Goal: Register for event/course

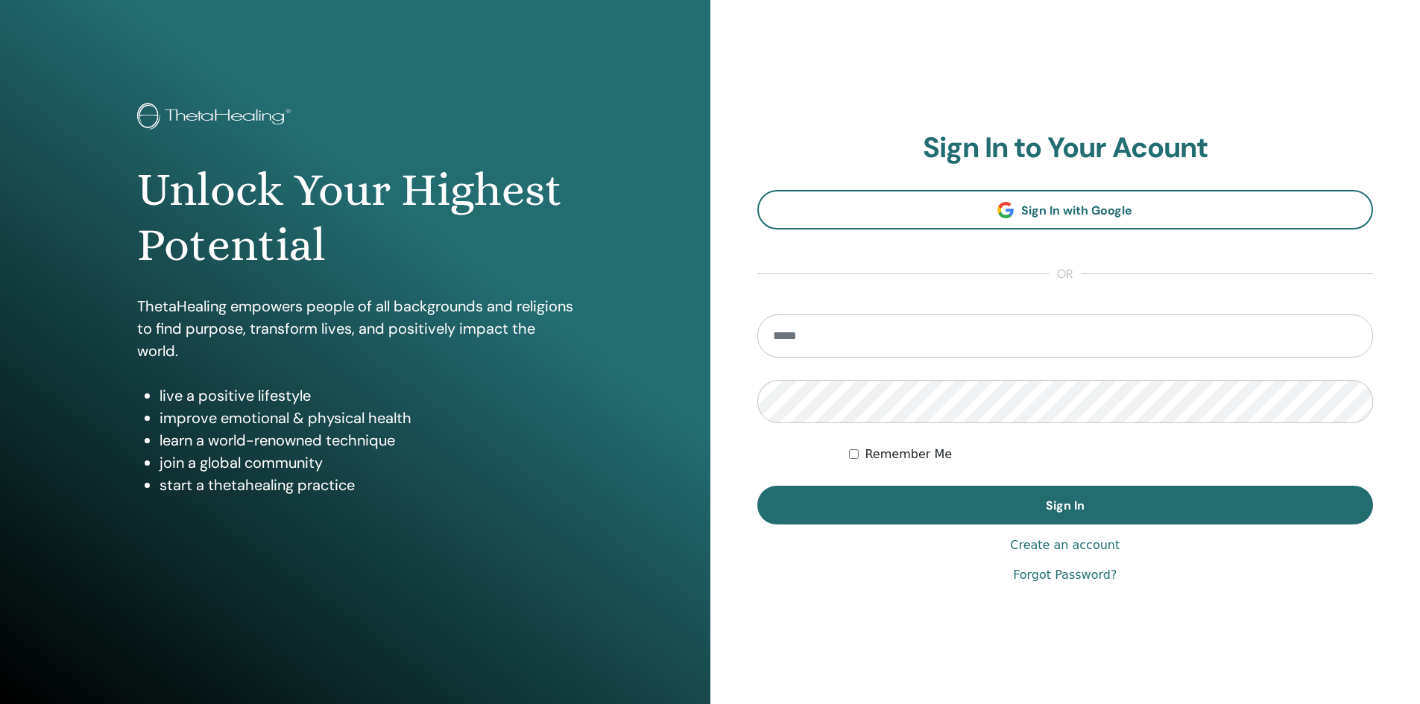
click at [809, 344] on input "email" at bounding box center [1065, 336] width 616 height 43
type input "**********"
click at [757, 486] on button "Sign In" at bounding box center [1065, 505] width 616 height 39
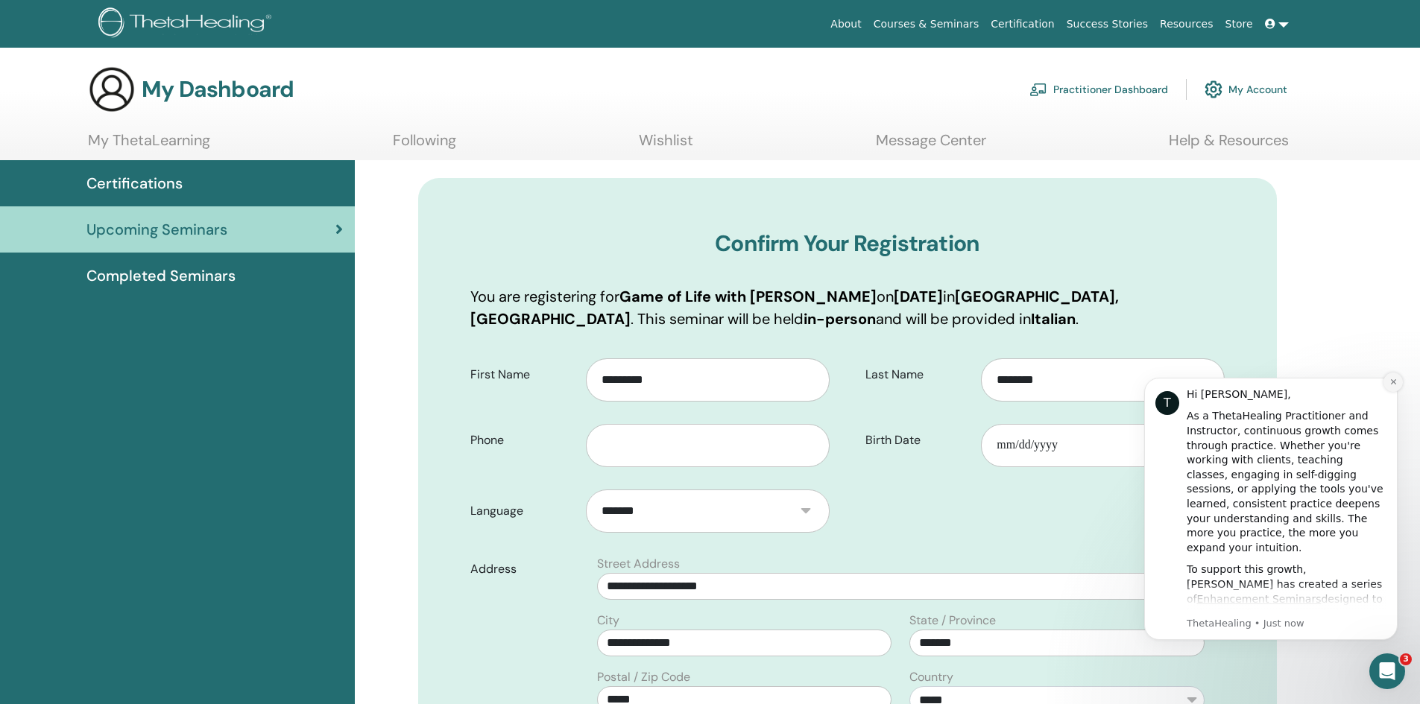
click at [1389, 385] on icon "Dismiss notification" at bounding box center [1393, 382] width 8 height 8
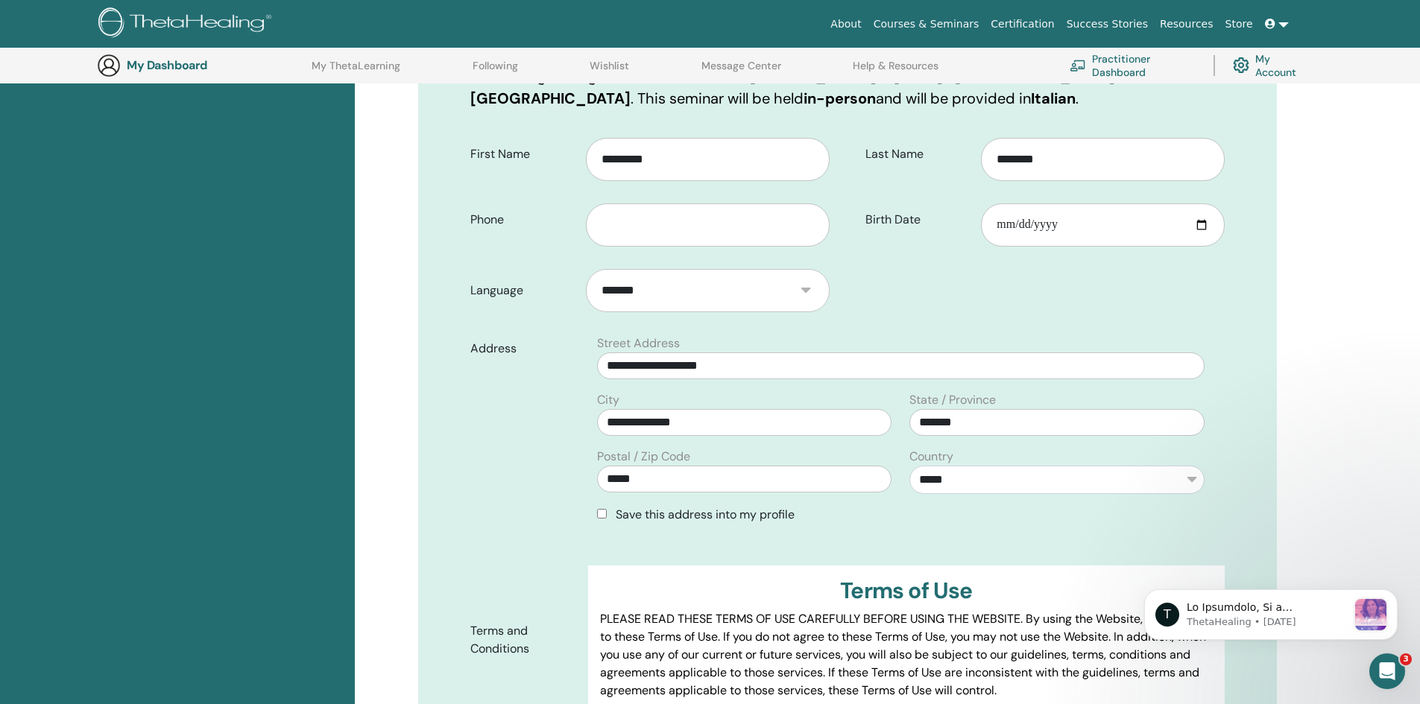
scroll to position [259, 0]
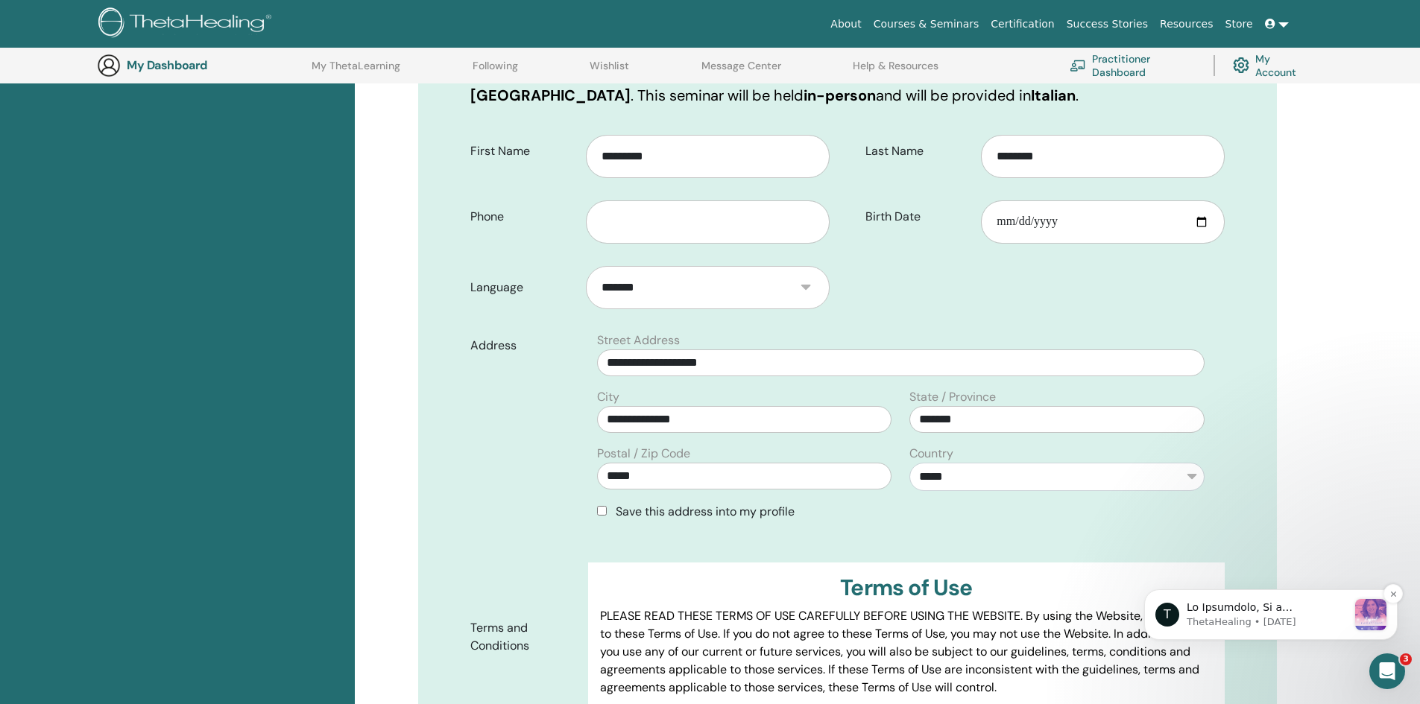
click at [1289, 634] on div "T ThetaHealing • [DATE]" at bounding box center [1270, 615] width 253 height 51
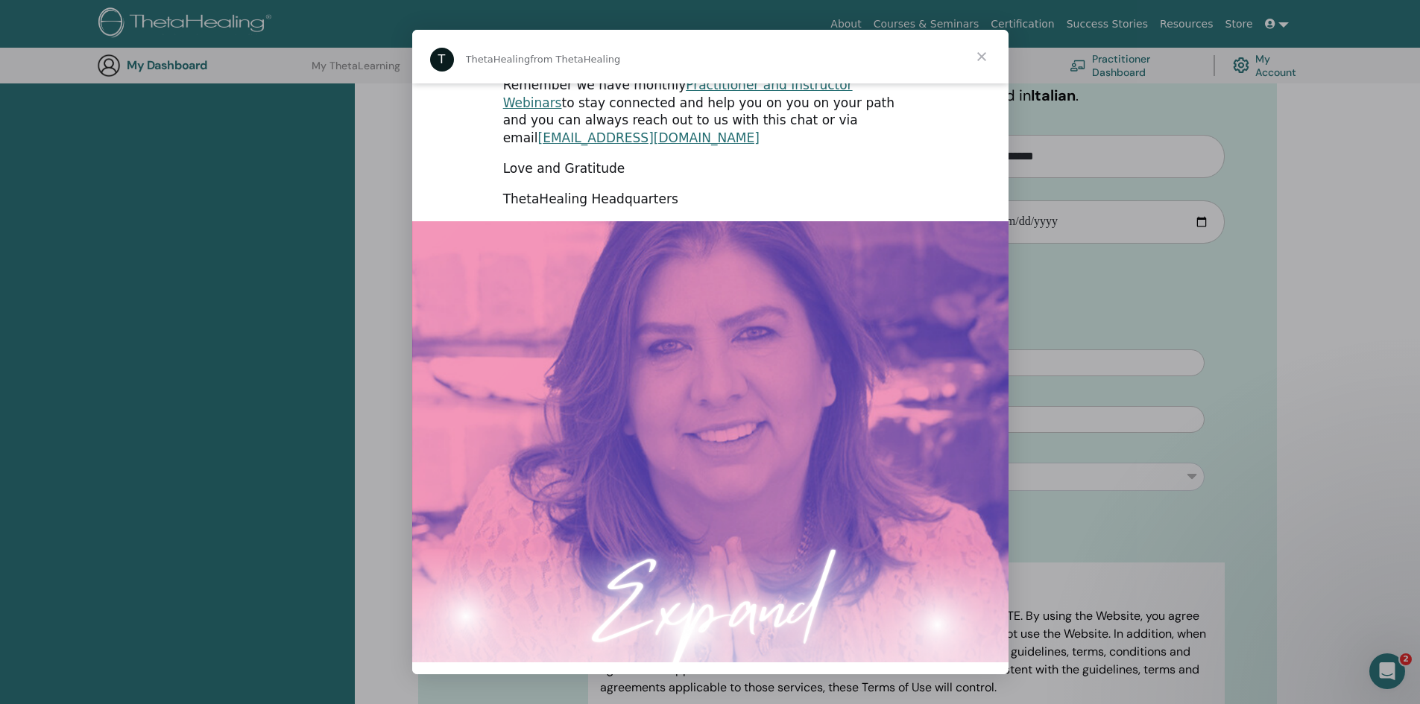
scroll to position [658, 0]
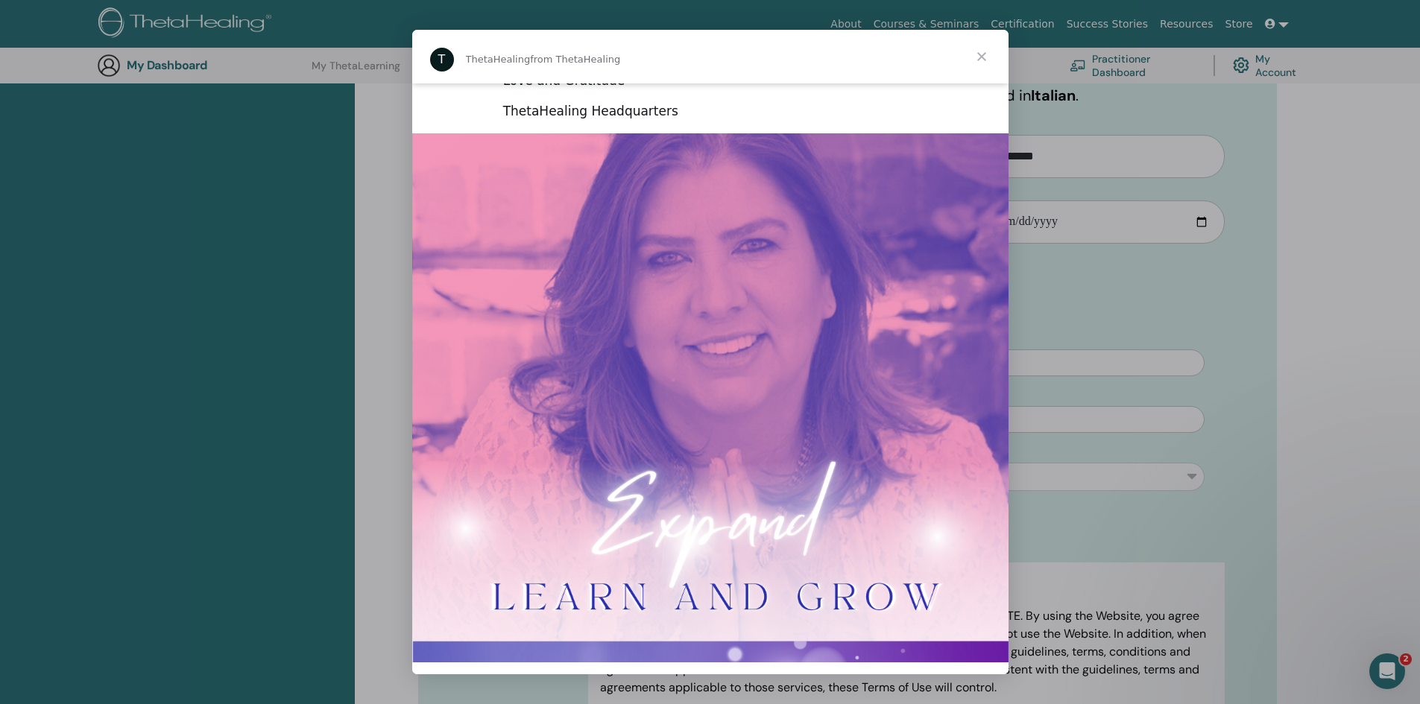
click at [974, 58] on span "Close" at bounding box center [982, 57] width 54 height 54
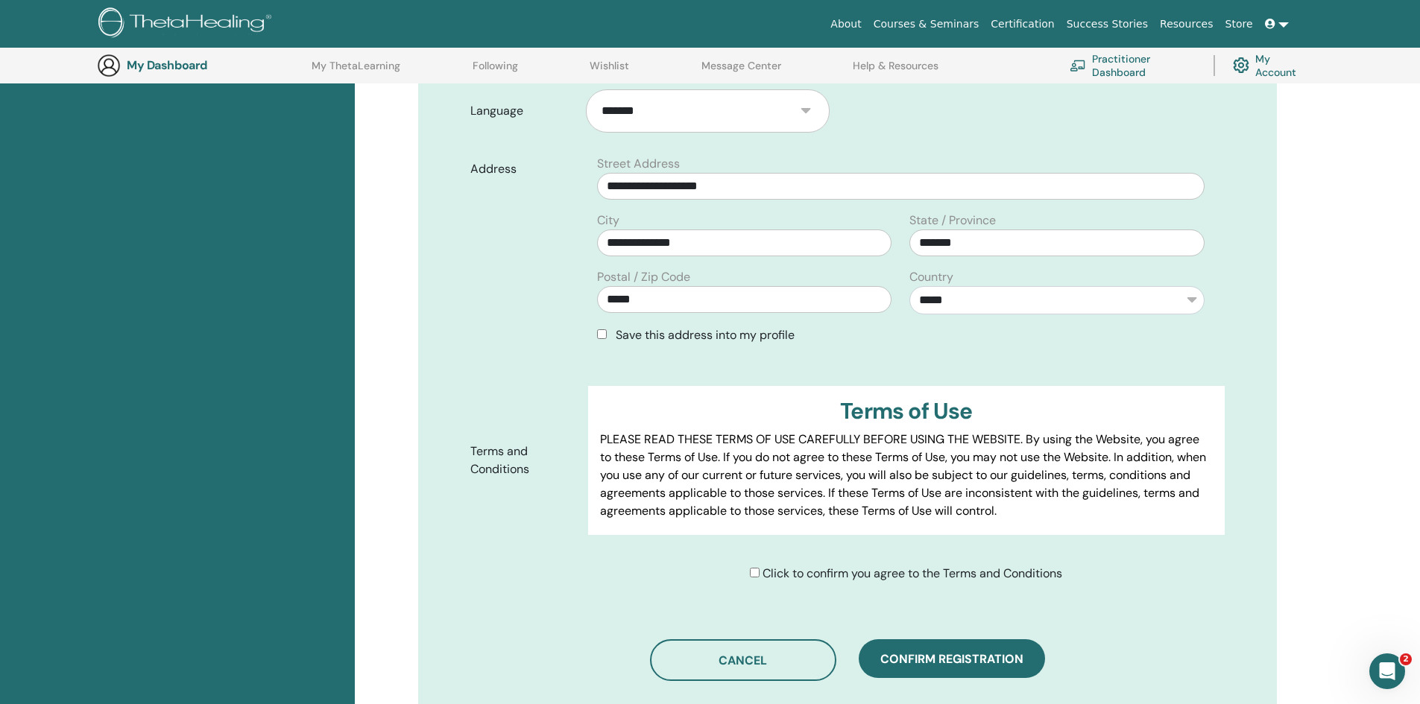
scroll to position [558, 0]
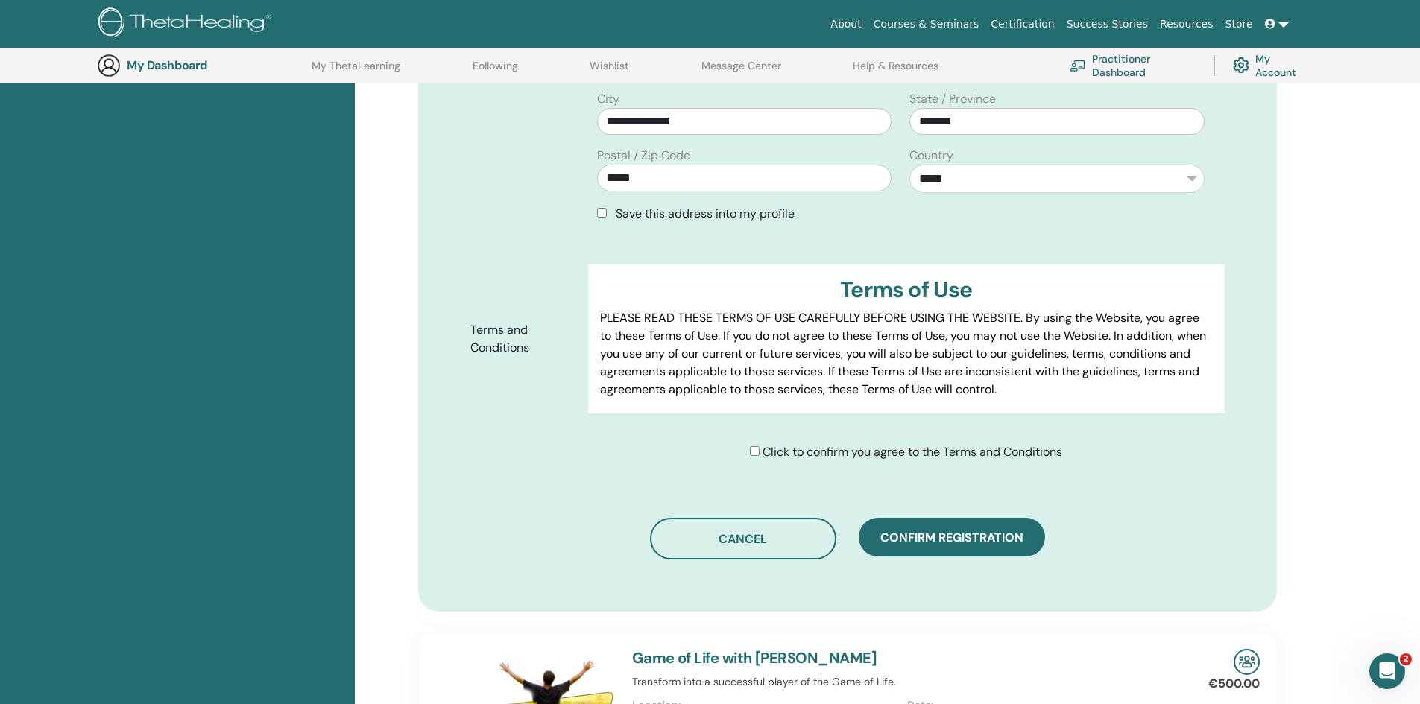
click at [832, 450] on span "Click to confirm you agree to the Terms and Conditions" at bounding box center [912, 452] width 300 height 16
click at [742, 459] on div "Click to confirm you agree to the Terms and Conditions" at bounding box center [911, 452] width 647 height 18
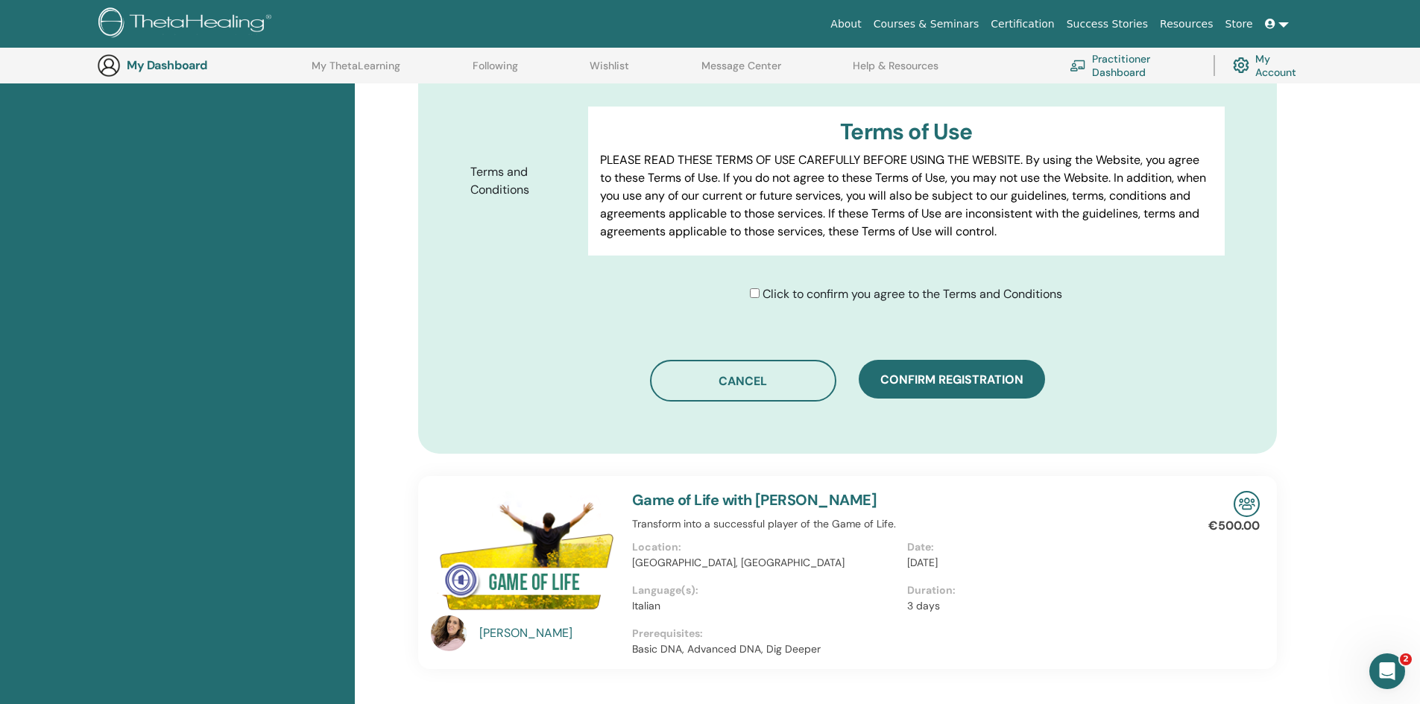
scroll to position [781, 0]
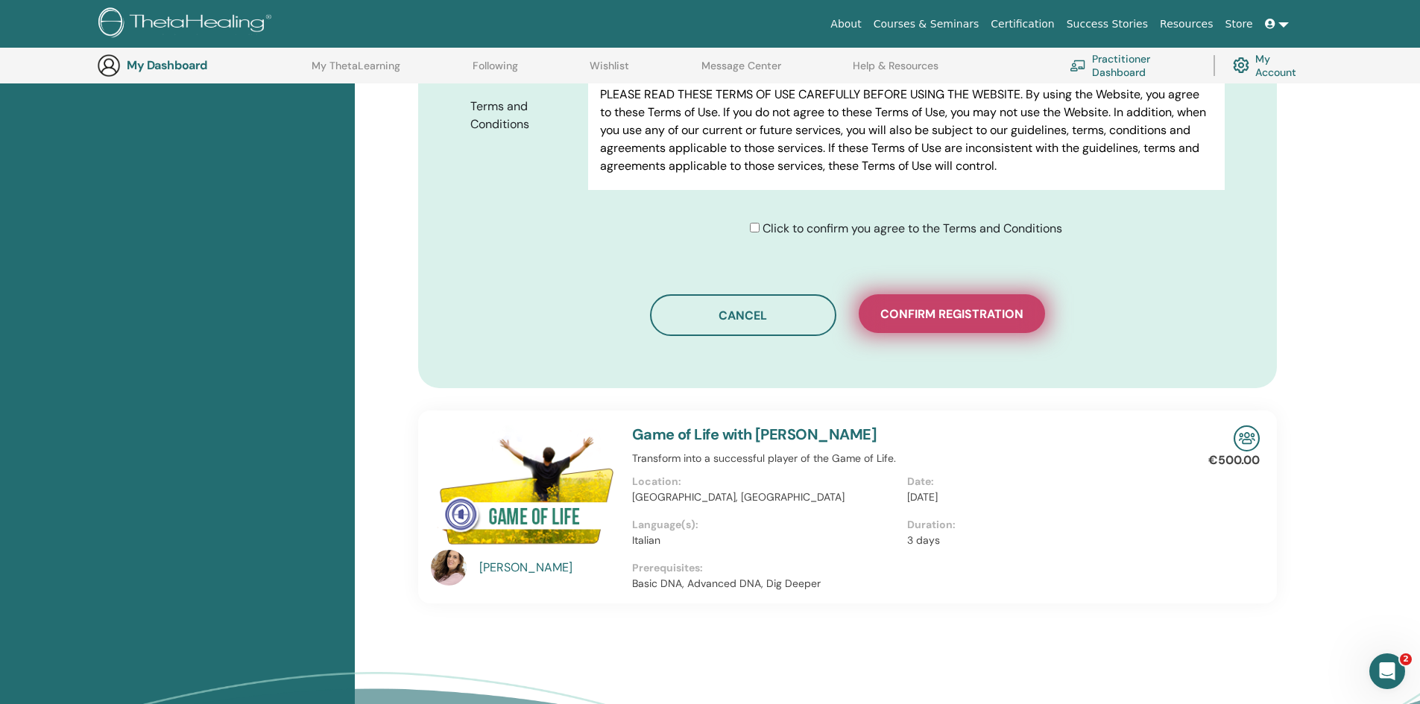
click at [932, 317] on span "Confirm registration" at bounding box center [951, 314] width 143 height 16
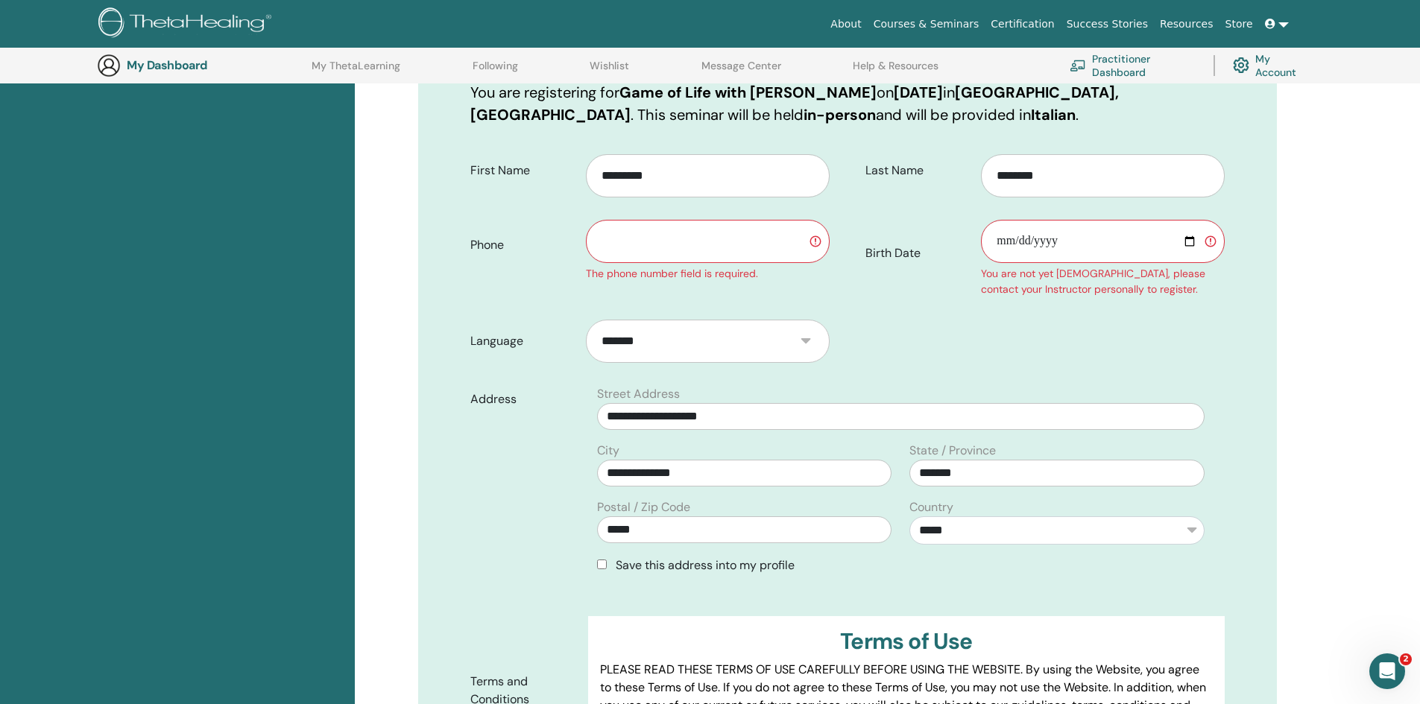
scroll to position [110, 0]
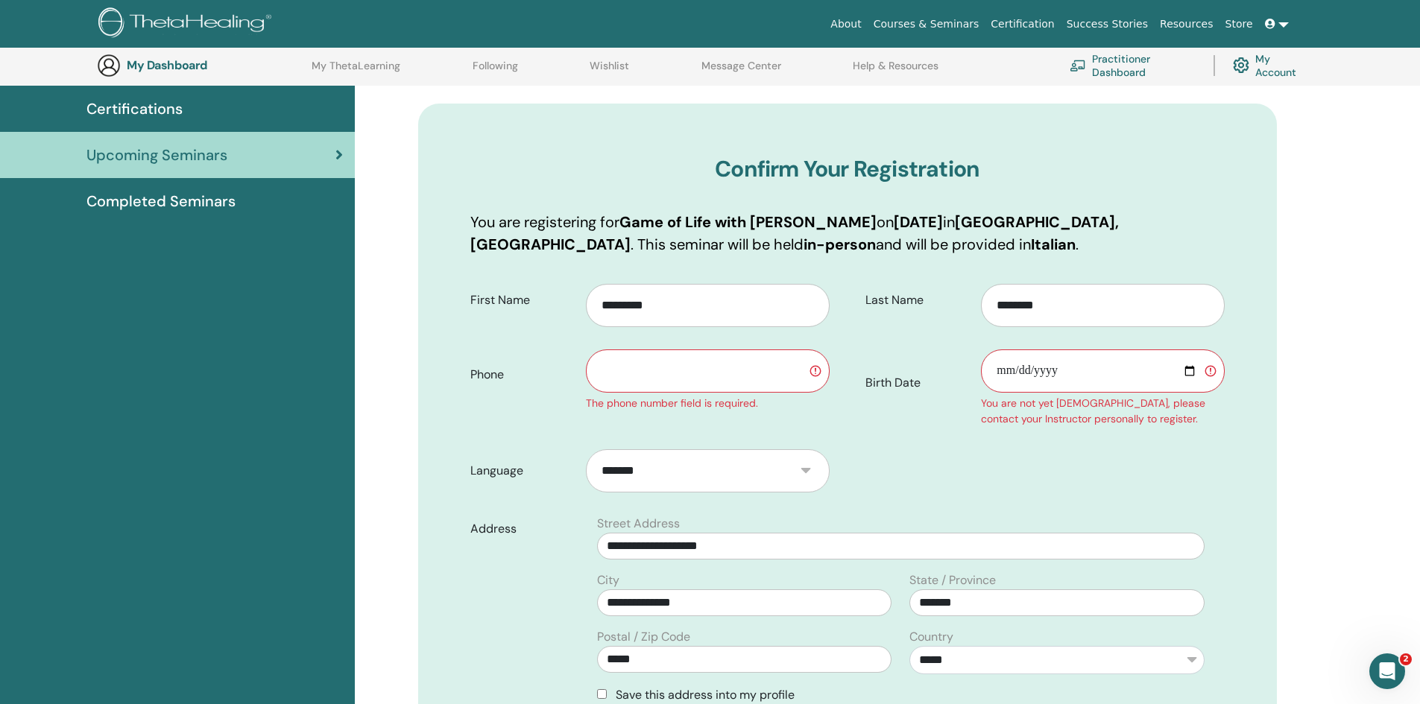
click at [1199, 373] on input "Birth Date" at bounding box center [1102, 371] width 243 height 43
click at [1190, 373] on input "Birth Date" at bounding box center [1102, 371] width 243 height 43
type input "**********"
click at [684, 381] on input "text" at bounding box center [707, 371] width 243 height 43
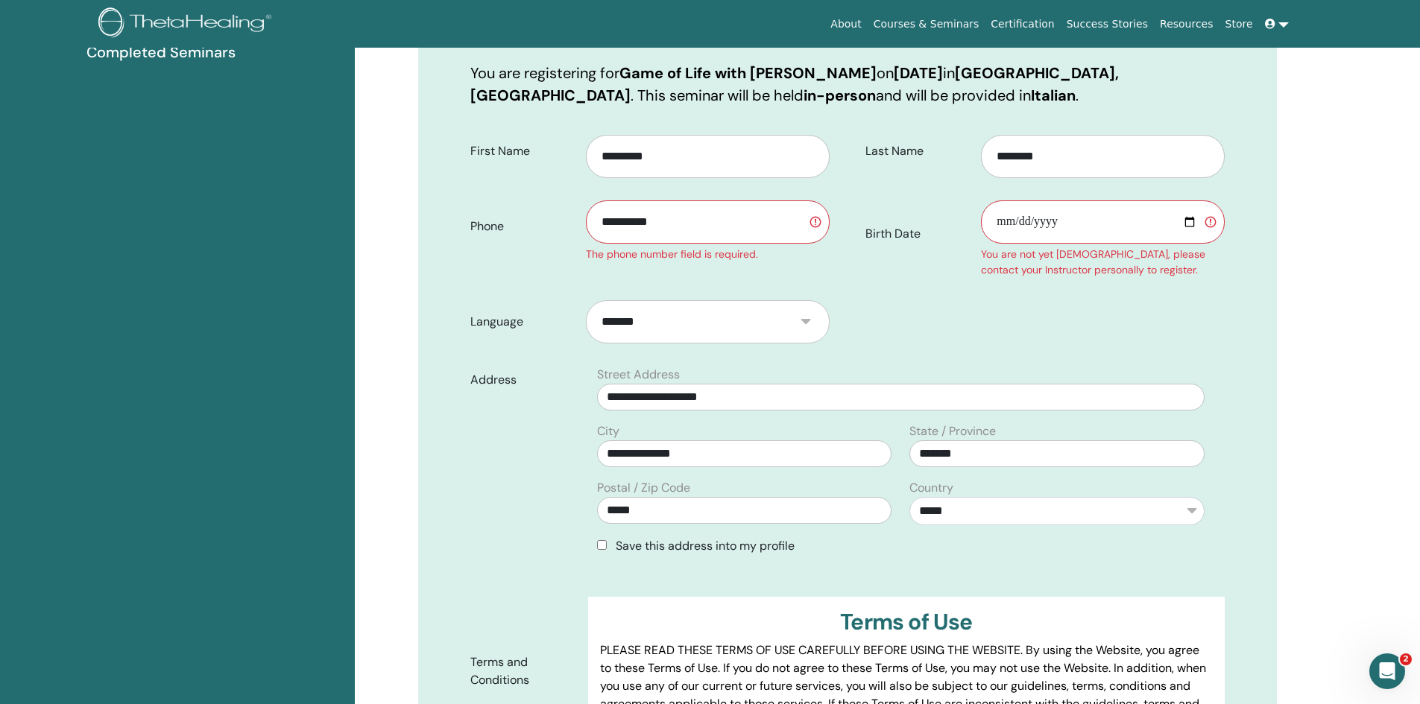
scroll to position [334, 0]
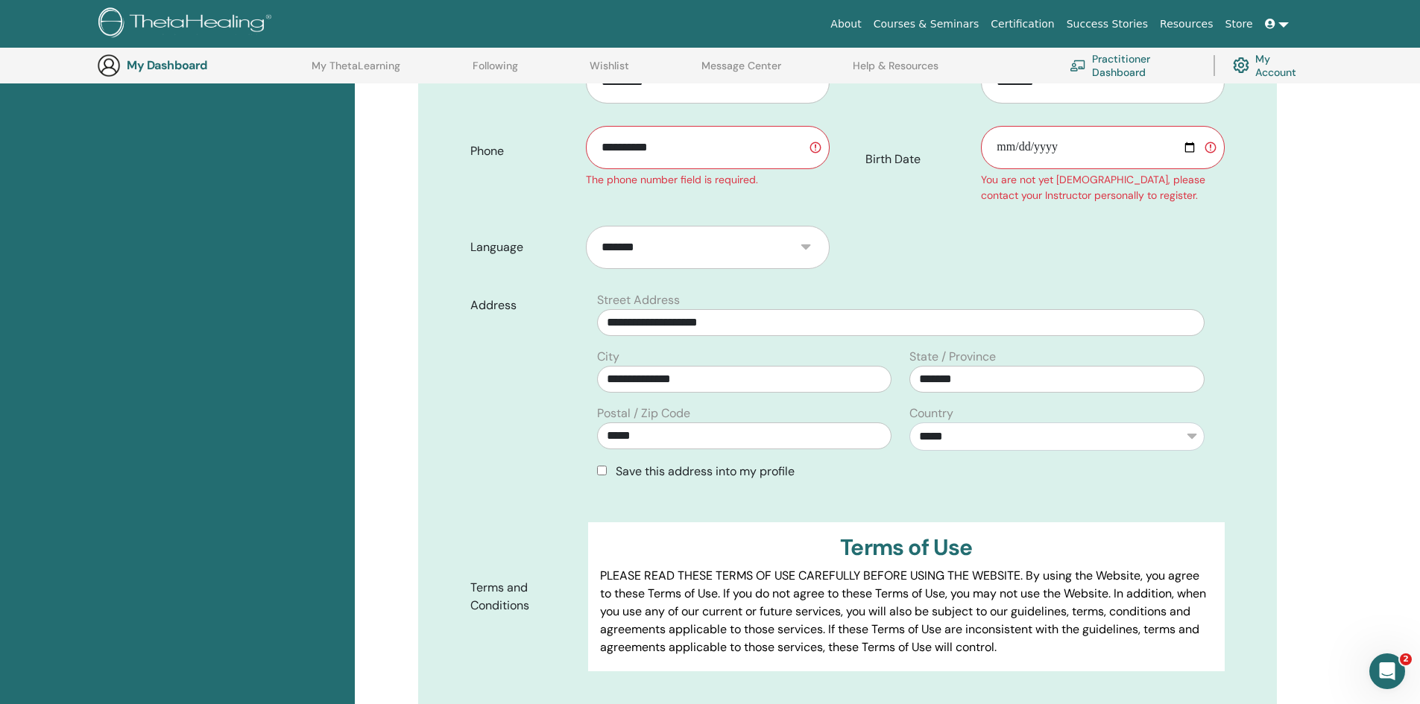
type input "**********"
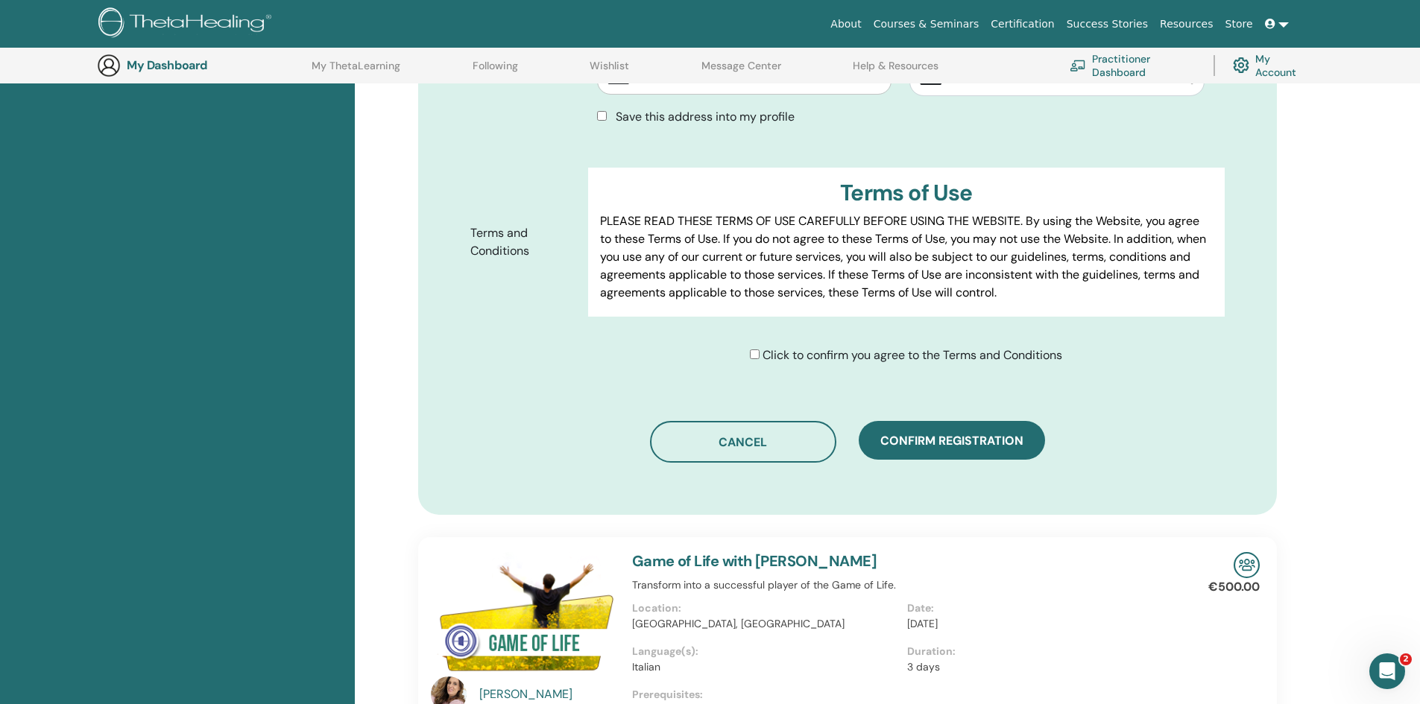
scroll to position [707, 0]
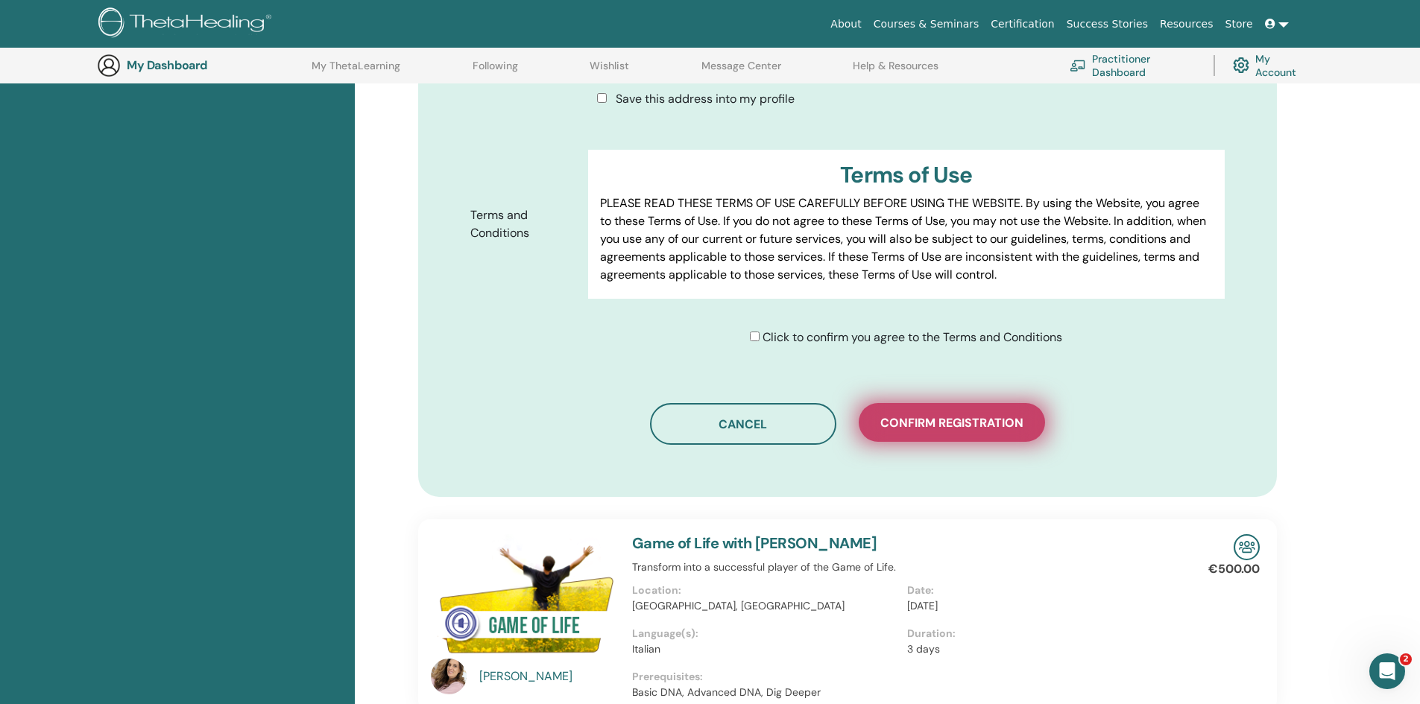
click at [982, 418] on span "Confirm registration" at bounding box center [951, 423] width 143 height 16
